Goal: Information Seeking & Learning: Learn about a topic

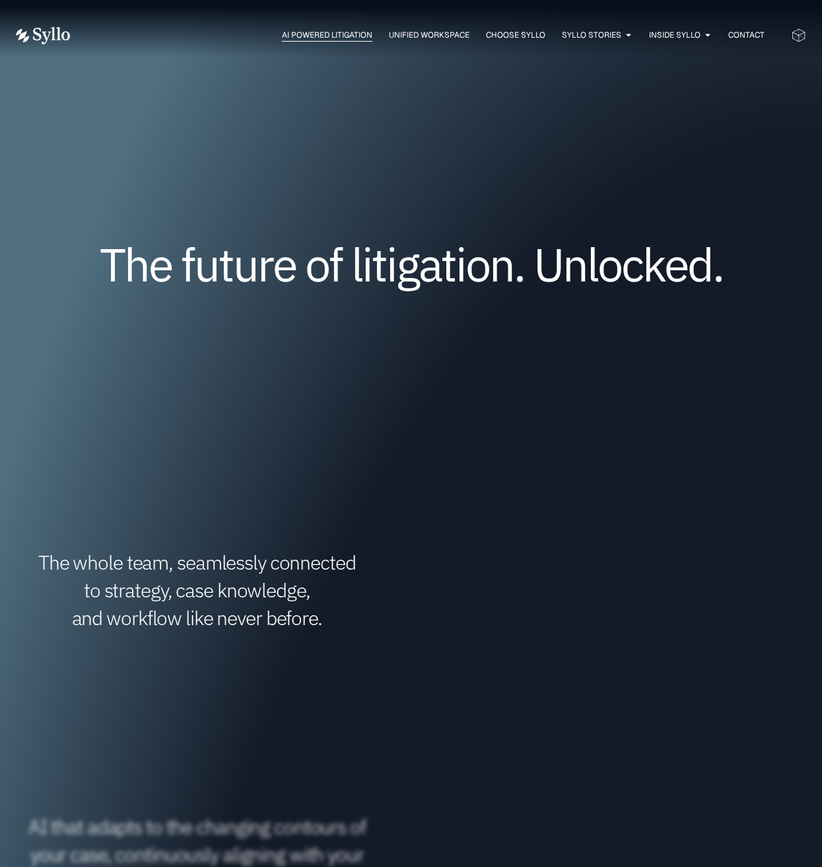
click at [323, 38] on span "AI Powered Litigation" at bounding box center [327, 35] width 91 height 12
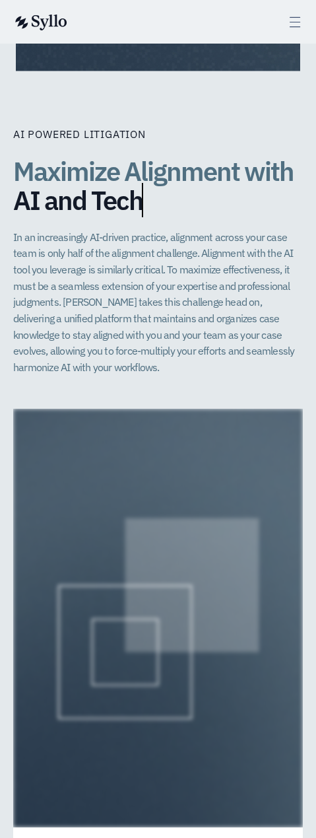
scroll to position [3835, 0]
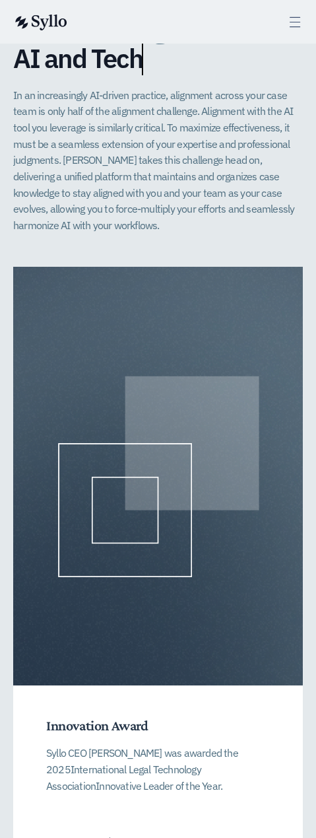
click at [146, 267] on div at bounding box center [158, 476] width 290 height 419
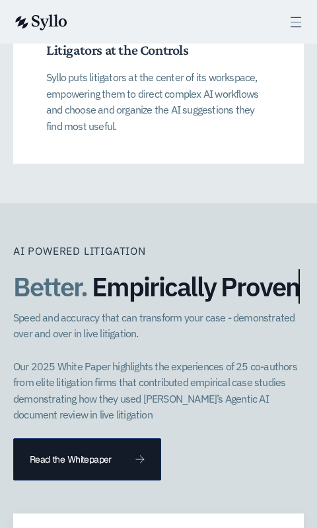
scroll to position [5474, 0]
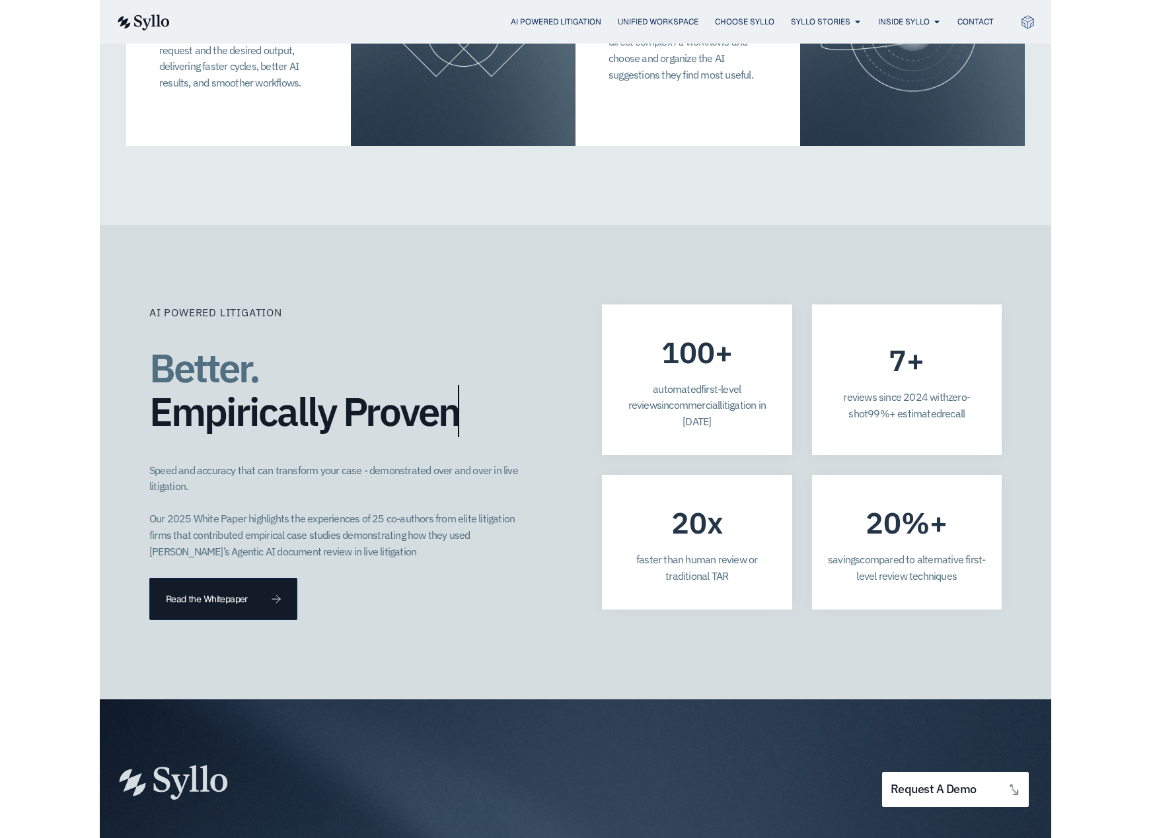
scroll to position [3270, 0]
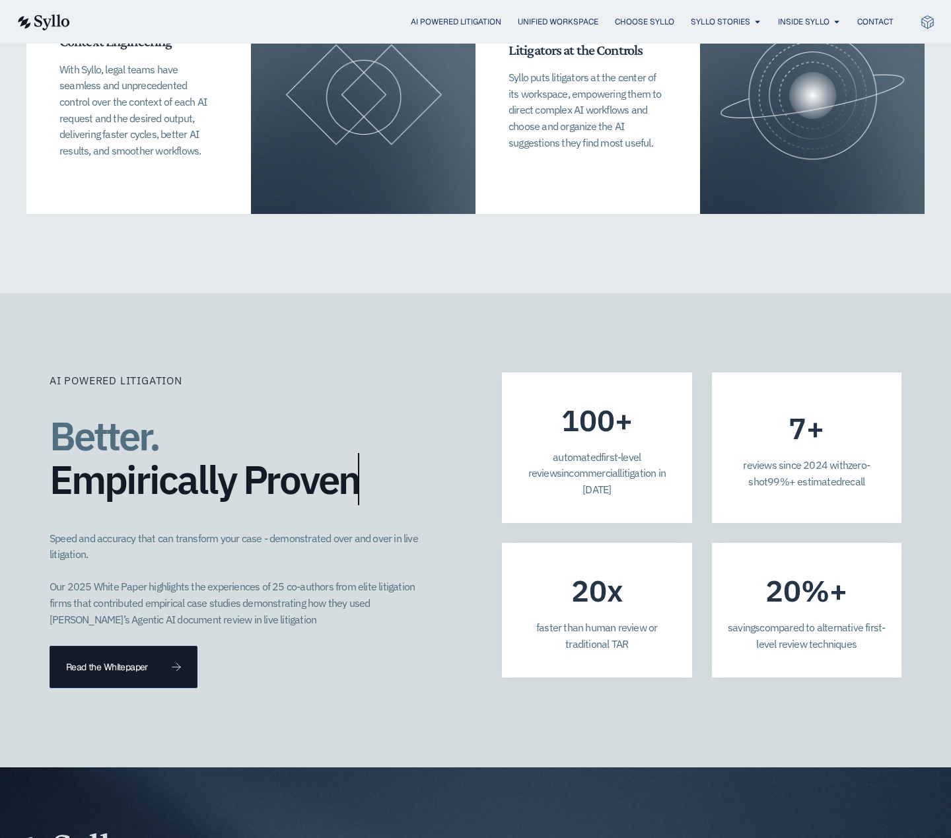
click at [722, 418] on div "7 + reviews since 20 2 4 with zero-shot 99%+ estimated recall" at bounding box center [807, 448] width 190 height 151
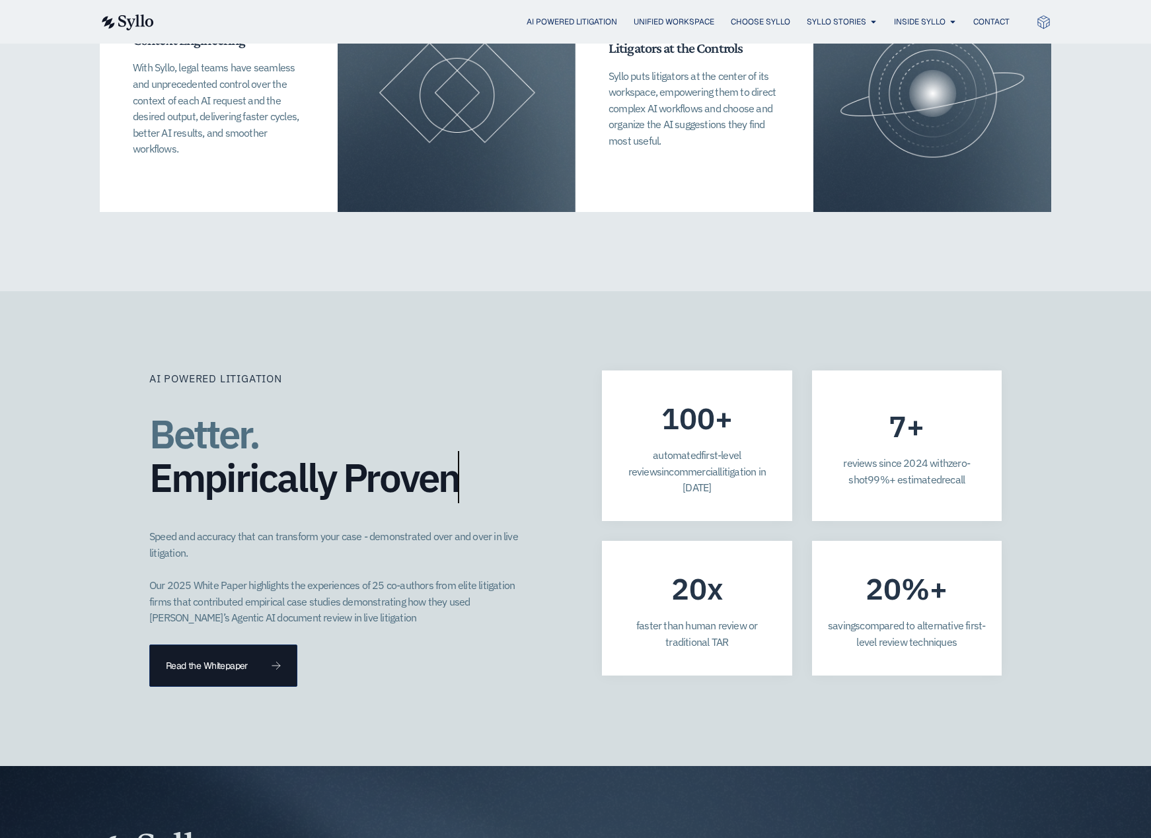
click at [669, 465] on span "commercial" at bounding box center [694, 471] width 51 height 13
drag, startPoint x: 760, startPoint y: 401, endPoint x: 609, endPoint y: 381, distance: 151.9
click at [609, 381] on div "100 + a utomated first-level reviews in commercial litigation in 2025" at bounding box center [697, 446] width 190 height 151
copy p "a utomated first-level reviews in commercial litigation in 2025"
drag, startPoint x: 721, startPoint y: 349, endPoint x: 655, endPoint y: 344, distance: 66.3
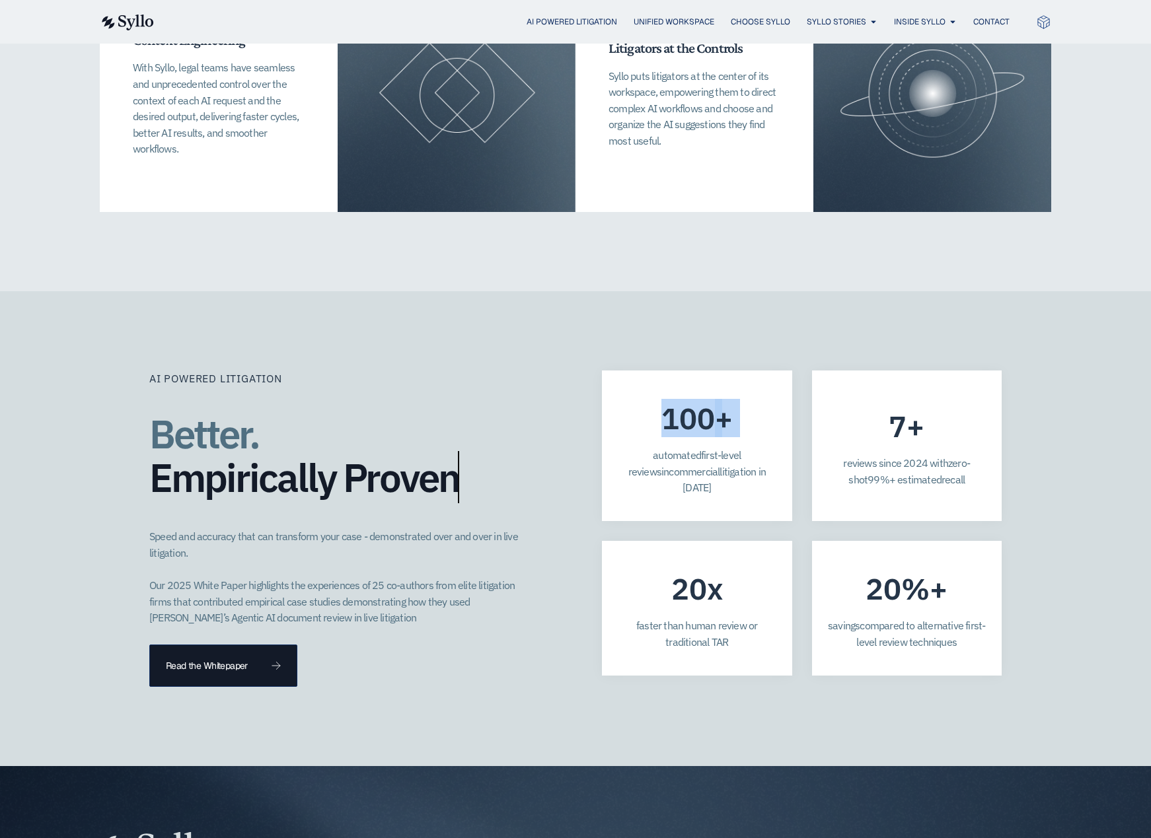
click at [655, 371] on div "100 + a utomated first-level reviews in commercial litigation in 2025" at bounding box center [697, 446] width 190 height 151
copy div "100 +"
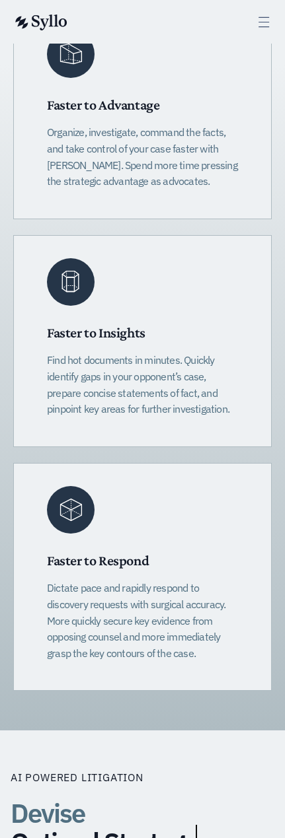
scroll to position [501, 0]
